Goal: Contribute content: Contribute content

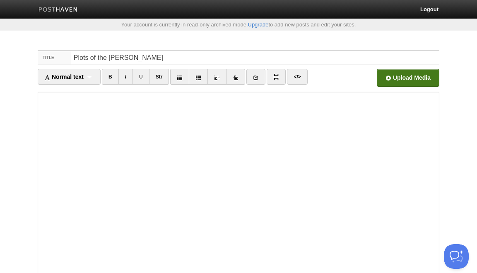
click at [403, 81] on input "file" at bounding box center [158, 80] width 626 height 42
click at [339, 28] on div "Your account is currently in read-only archived mode. Upgrade to add new posts …" at bounding box center [238, 25] width 477 height 12
click at [343, 40] on body "Logout Your account is currently in read-only archived mode. Upgrade to add new…" at bounding box center [238, 195] width 477 height 391
click at [395, 79] on input "file" at bounding box center [158, 80] width 626 height 42
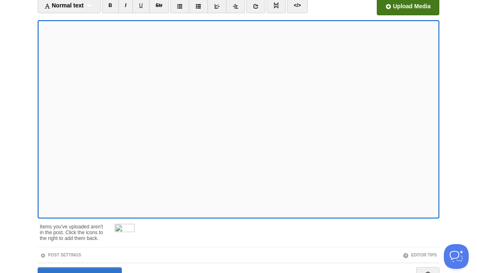
scroll to position [48, 0]
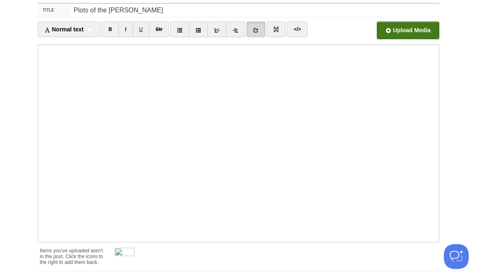
click at [40, 156] on iframe at bounding box center [238, 143] width 401 height 199
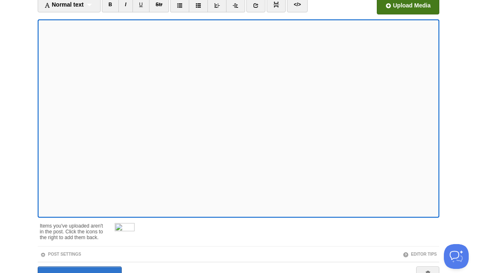
scroll to position [78, 0]
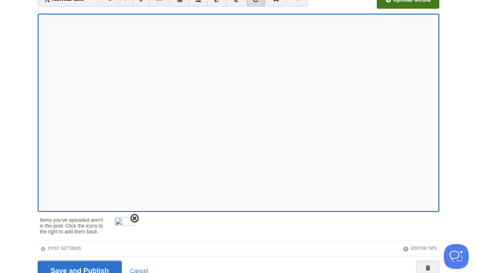
click at [136, 218] on span at bounding box center [135, 219] width 6 height 6
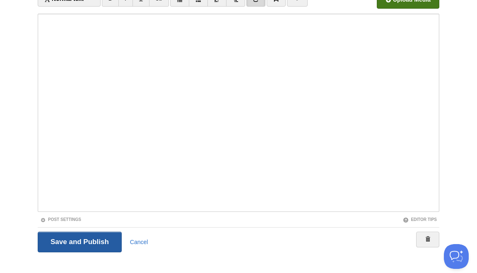
click at [96, 243] on input "Save and Publish" at bounding box center [80, 242] width 84 height 21
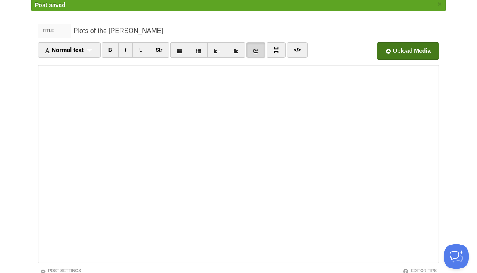
scroll to position [43, 0]
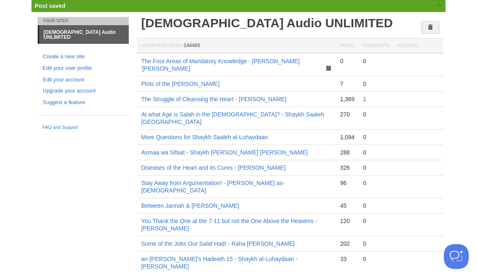
click at [364, 96] on link "1" at bounding box center [364, 99] width 3 height 7
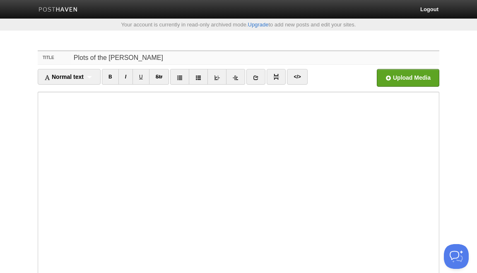
click at [192, 57] on input "Plots of the [PERSON_NAME]" at bounding box center [255, 57] width 368 height 13
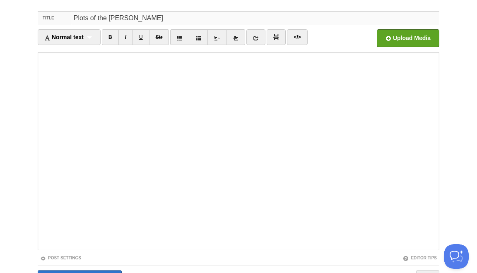
scroll to position [88, 0]
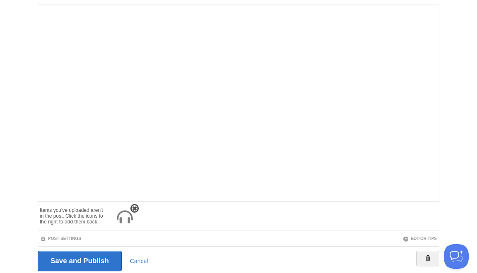
click at [136, 208] on span at bounding box center [135, 209] width 6 height 6
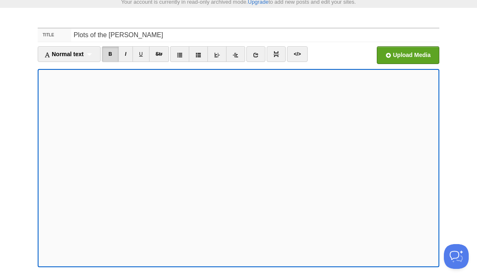
scroll to position [0, 0]
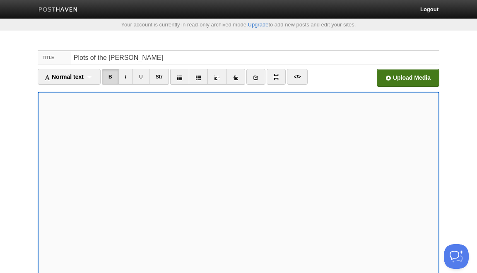
click at [402, 77] on input "file" at bounding box center [158, 80] width 626 height 42
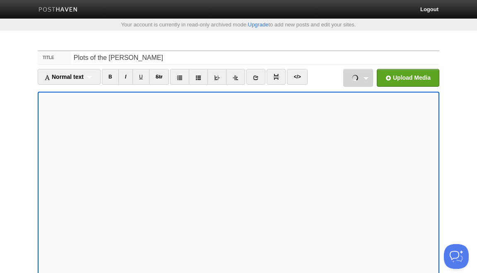
click at [366, 79] on link "Plots of the Shaytan - [DATE] - [PERSON_NAME].mp3 86.82 MB Cancel" at bounding box center [358, 78] width 30 height 18
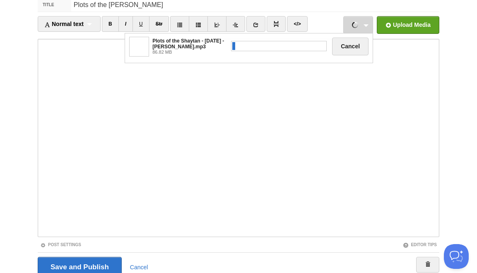
scroll to position [88, 0]
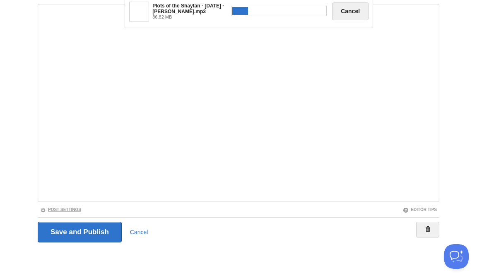
click at [79, 211] on link "Post Settings" at bounding box center [60, 210] width 41 height 5
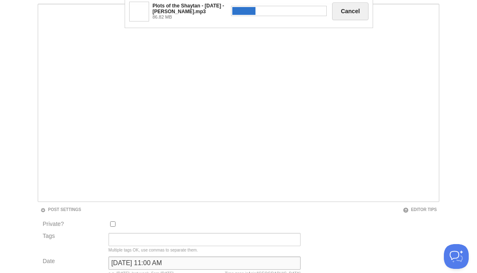
click at [143, 261] on input "[DATE] 11:00 AM" at bounding box center [204, 263] width 192 height 13
click at [161, 263] on input "[DATE] 11:00 AM" at bounding box center [204, 263] width 192 height 13
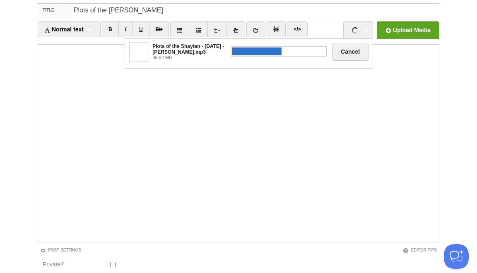
scroll to position [23, 0]
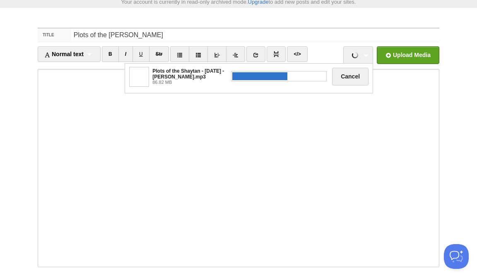
type input "[DATE] 11:00 AM"
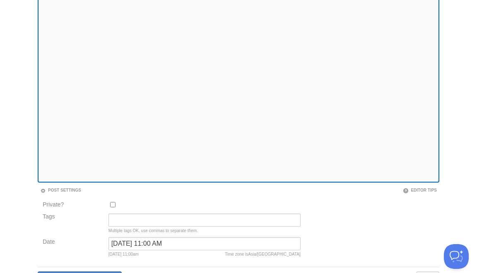
scroll to position [157, 0]
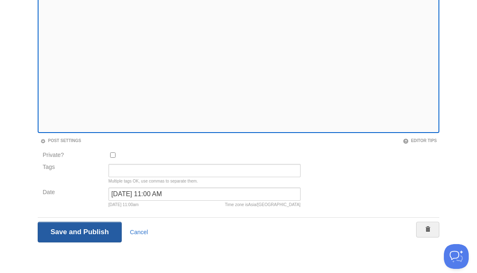
click at [74, 232] on input "Save and Publish" at bounding box center [80, 232] width 84 height 21
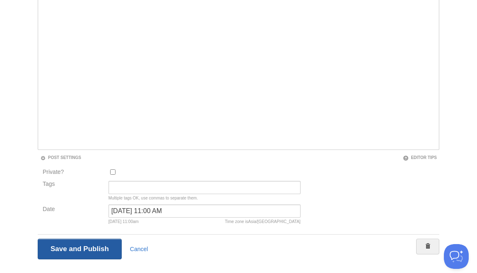
scroll to position [43, 0]
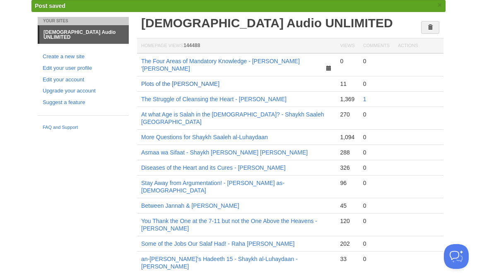
click at [207, 81] on link "Plots of the [PERSON_NAME]" at bounding box center [180, 84] width 78 height 7
